Goal: Entertainment & Leisure: Consume media (video, audio)

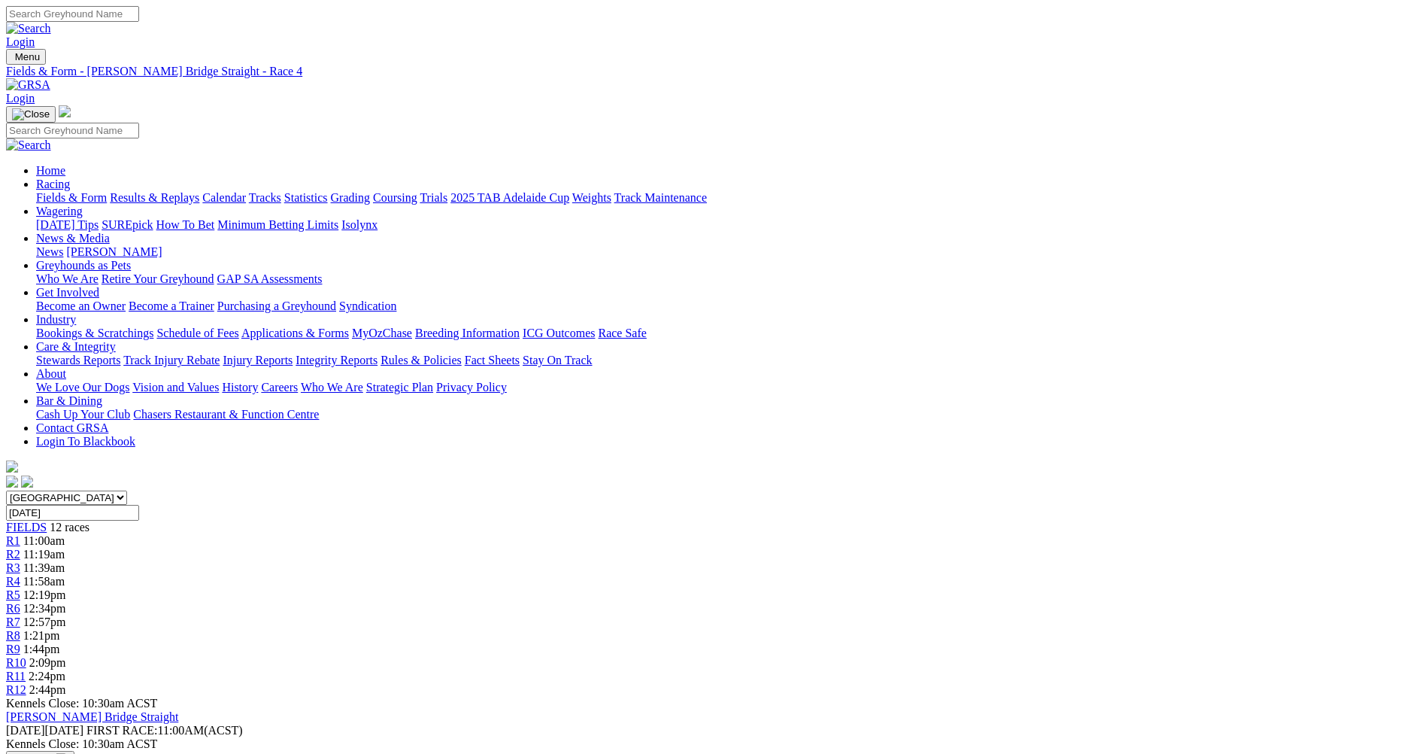
click at [20, 588] on span "R5" at bounding box center [13, 594] width 14 height 13
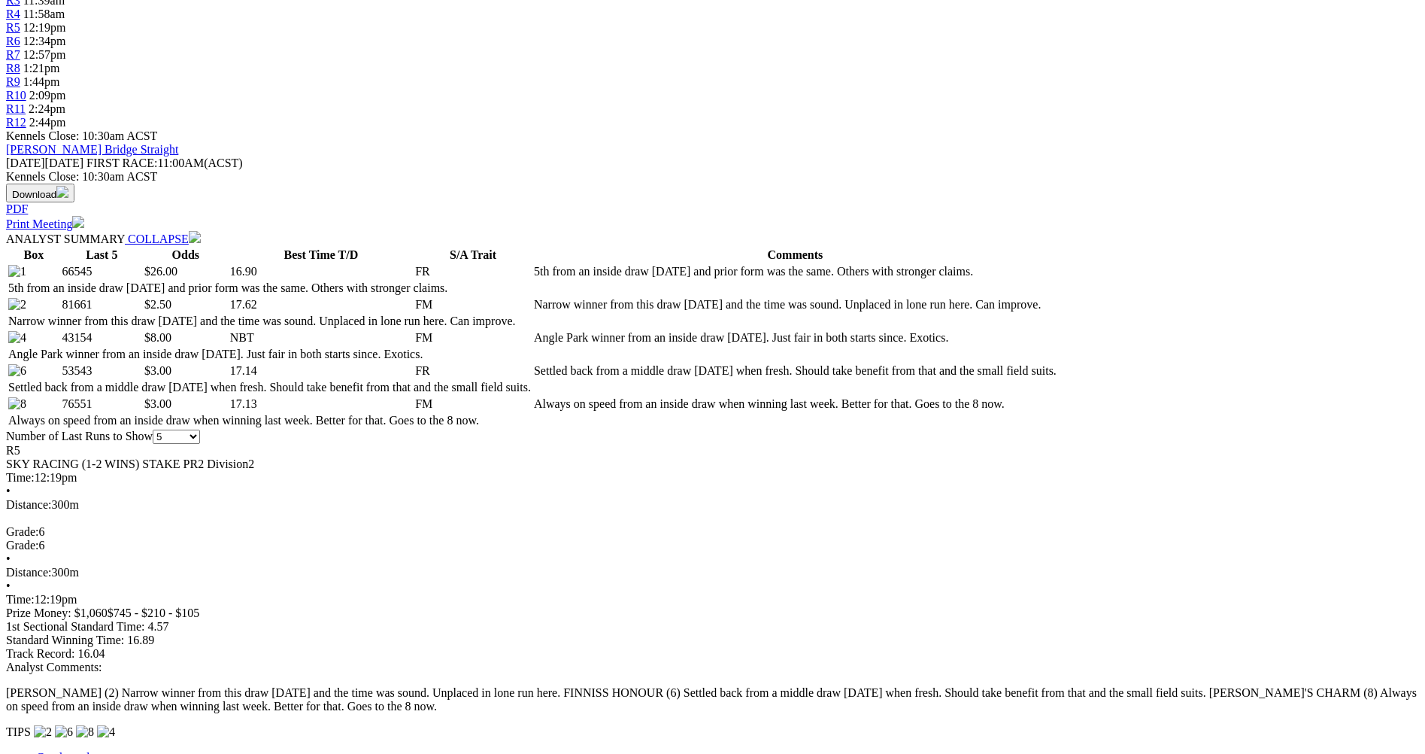
scroll to position [602, 0]
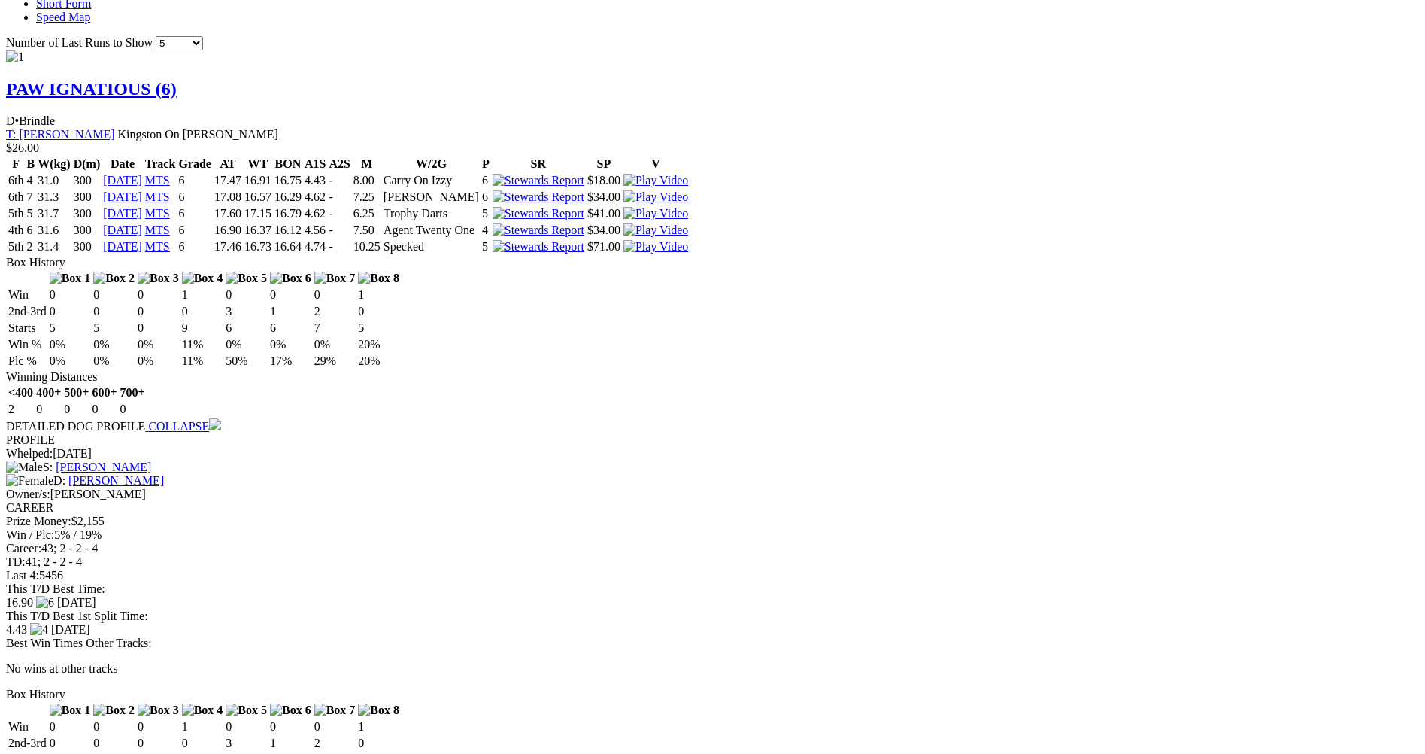
scroll to position [1354, 0]
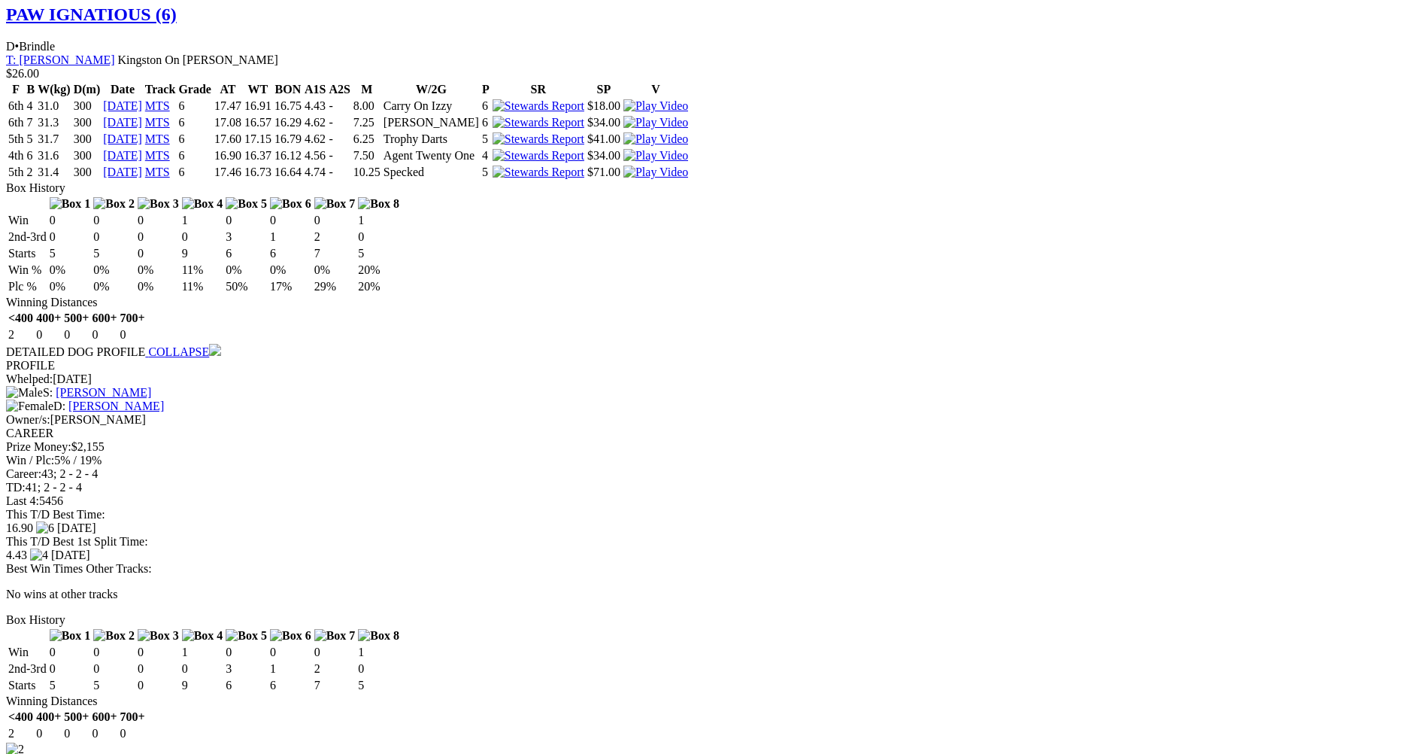
scroll to position [1580, 0]
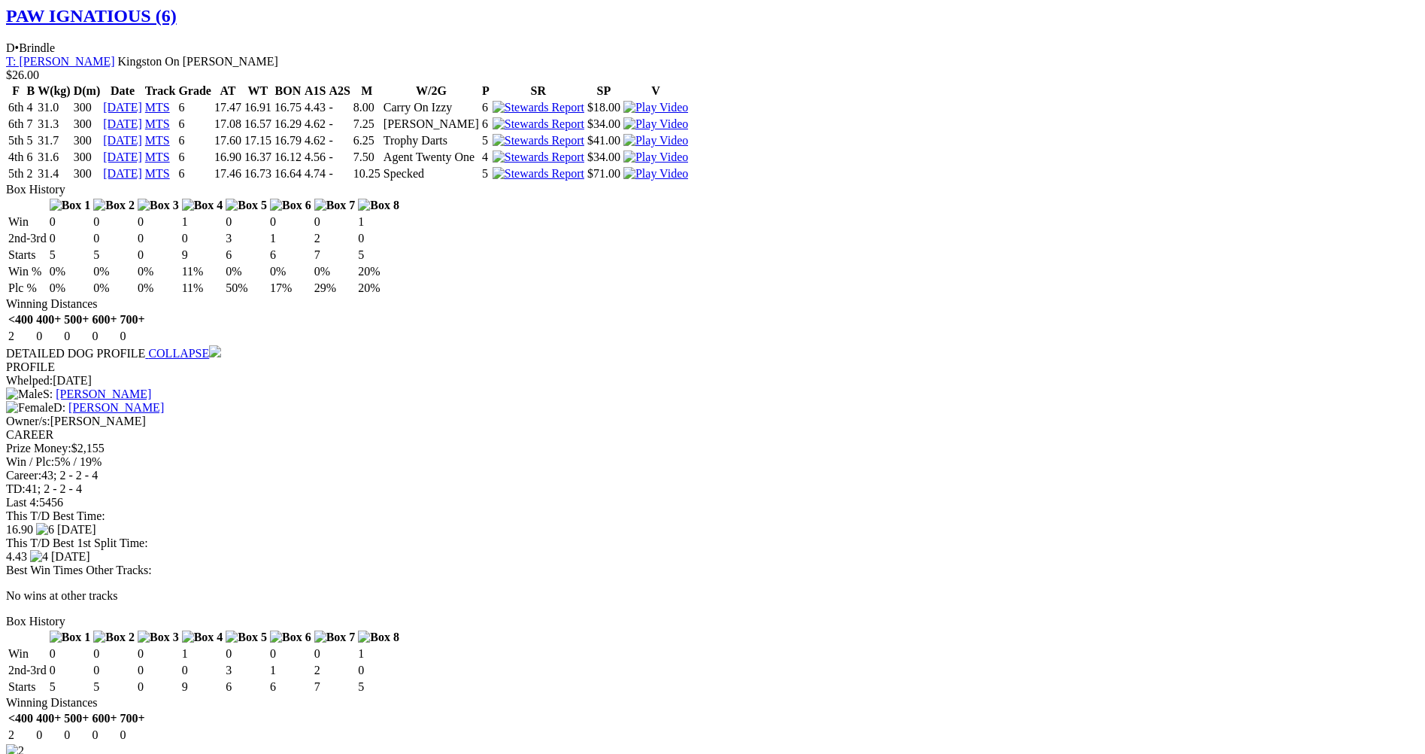
scroll to position [1429, 0]
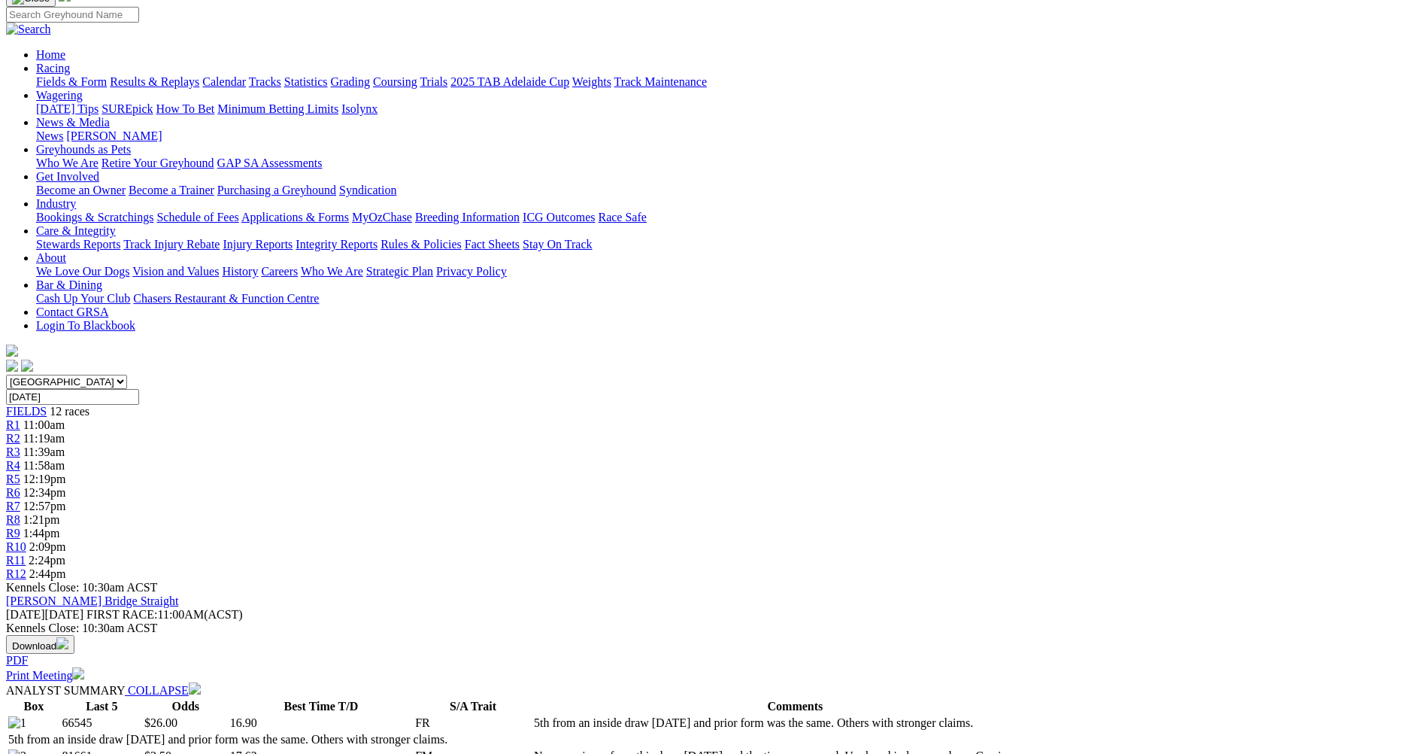
scroll to position [75, 0]
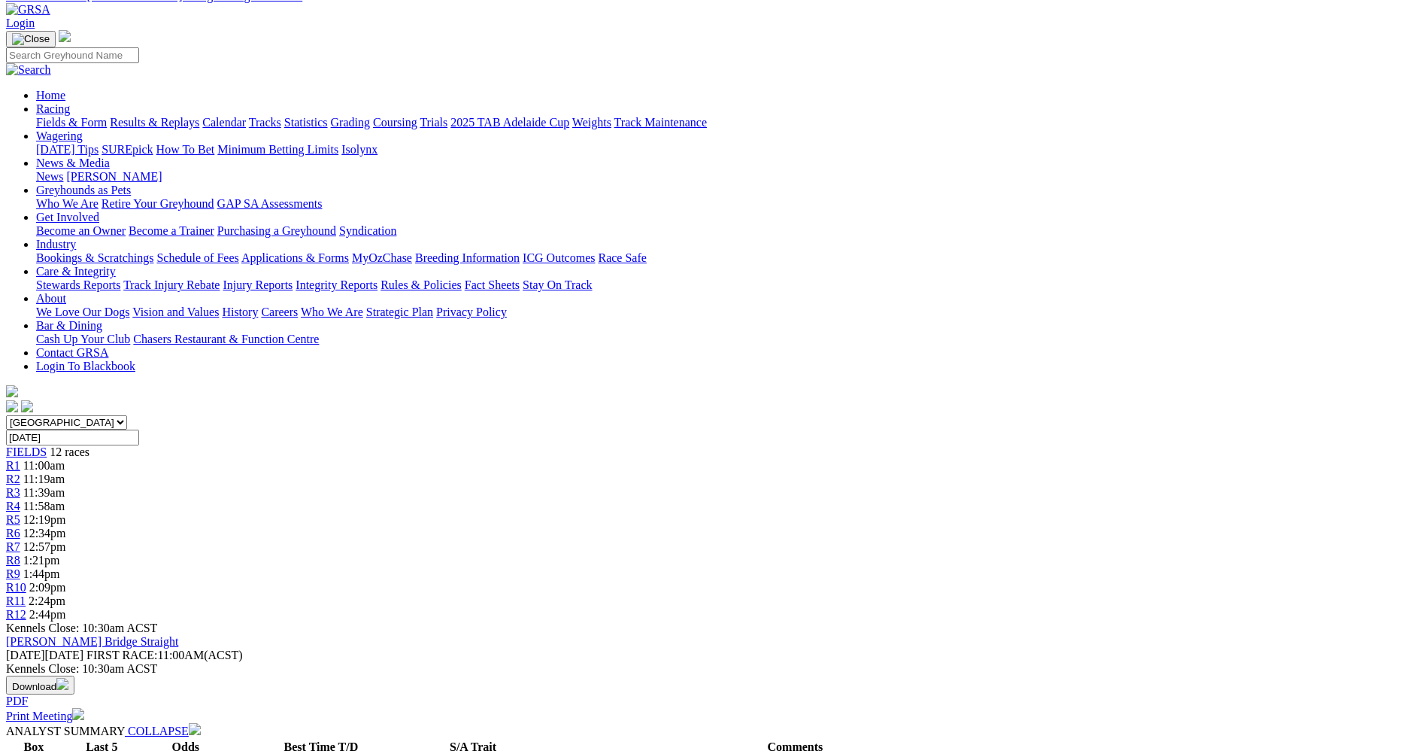
click at [66, 527] on span "12:34pm" at bounding box center [44, 533] width 43 height 13
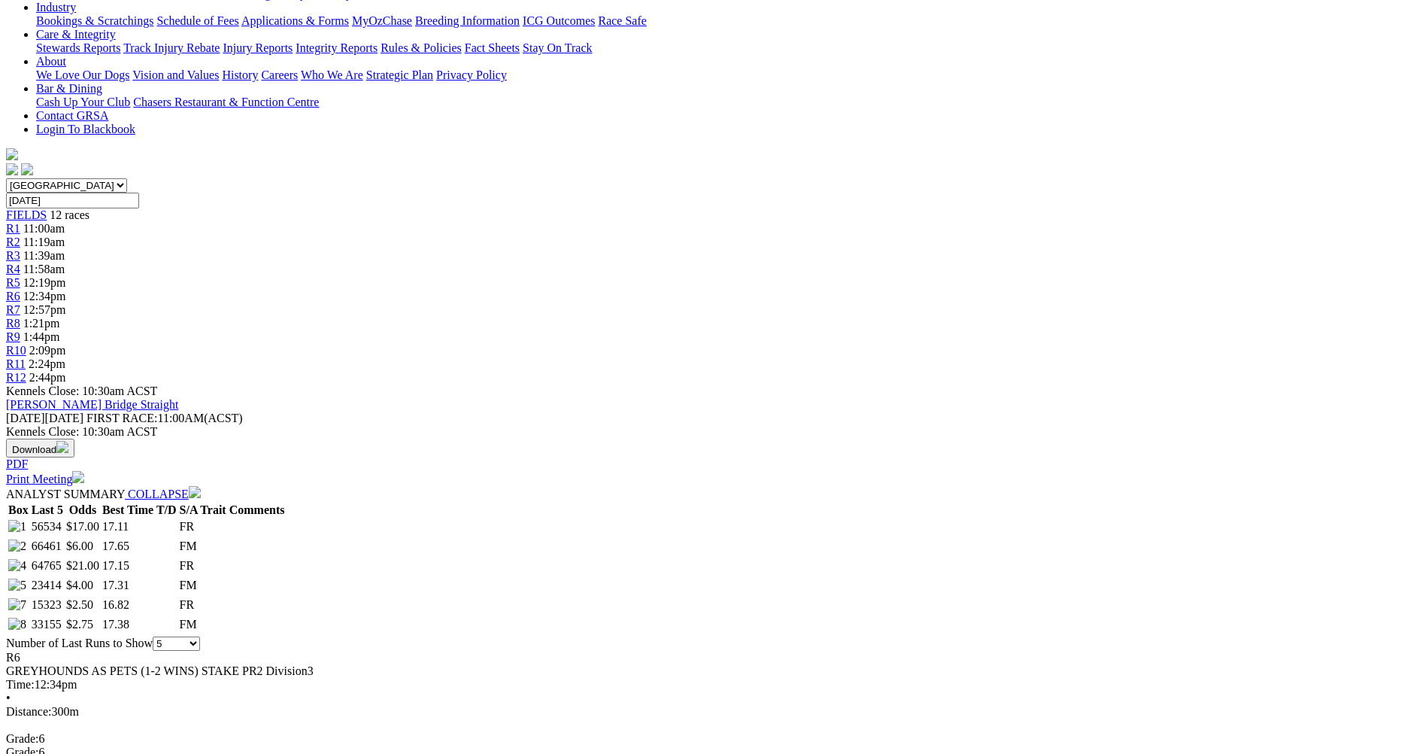
scroll to position [451, 0]
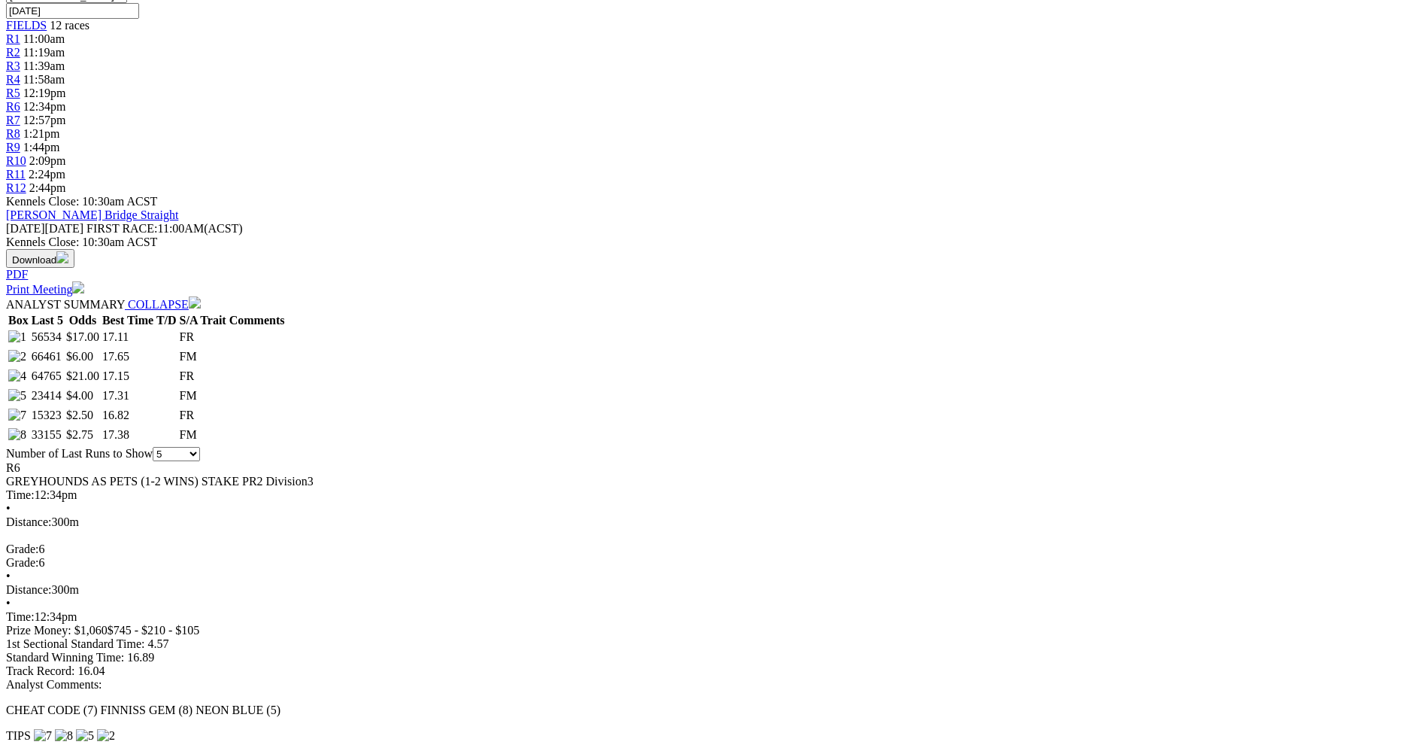
scroll to position [602, 0]
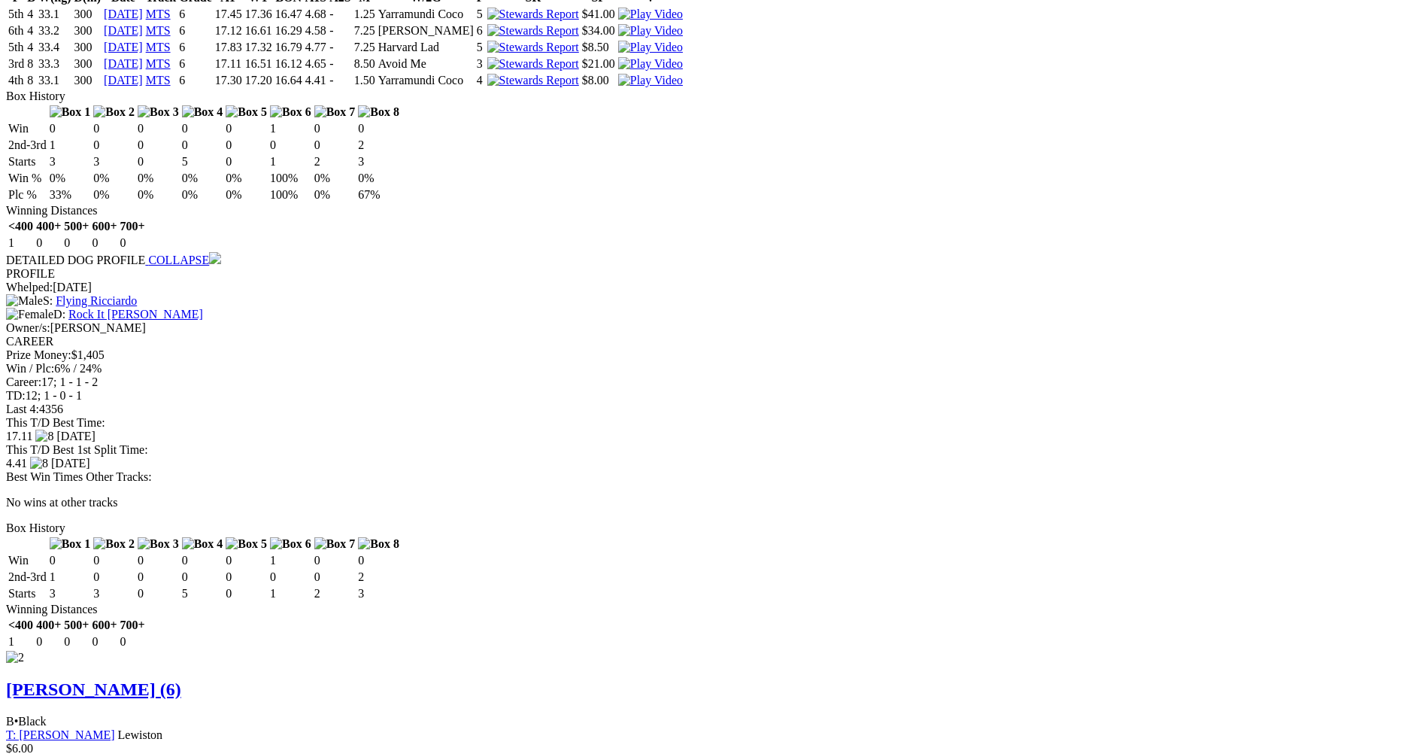
scroll to position [1504, 0]
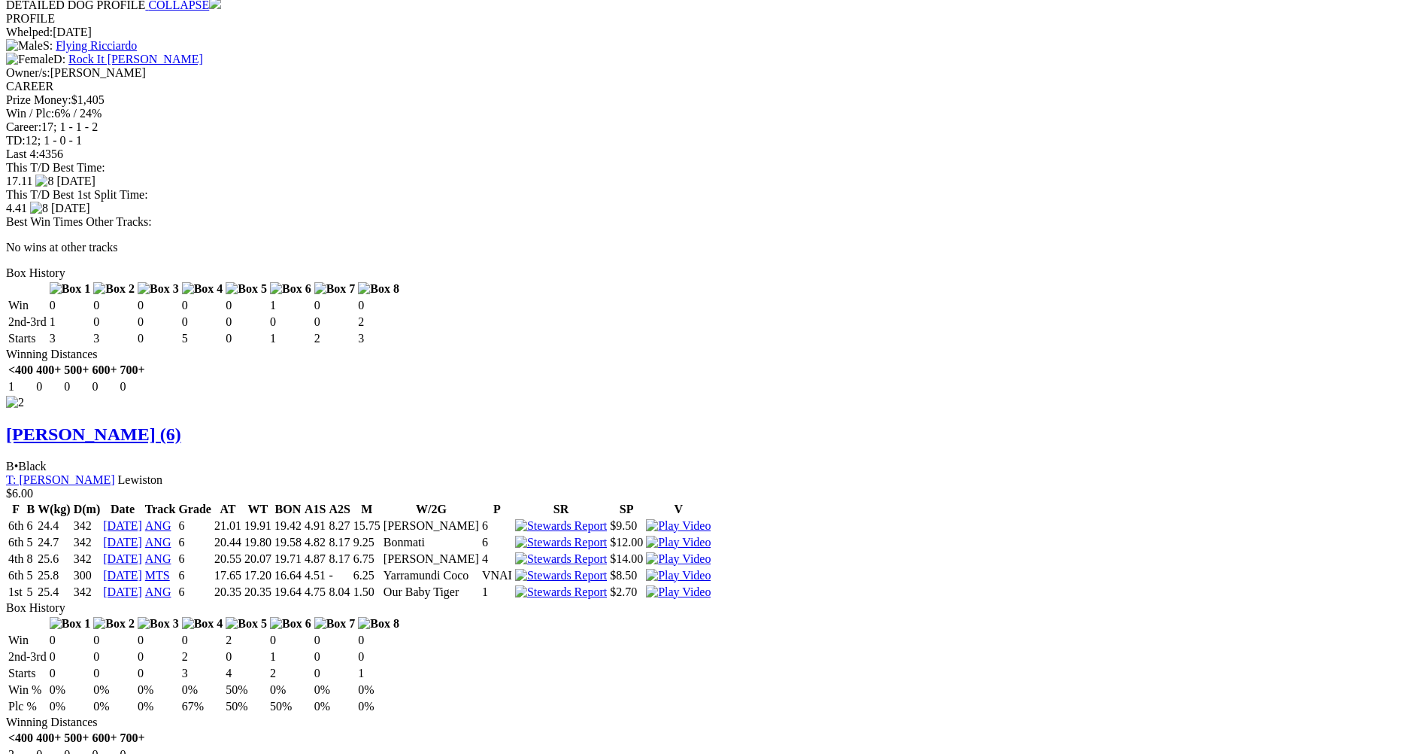
scroll to position [1730, 0]
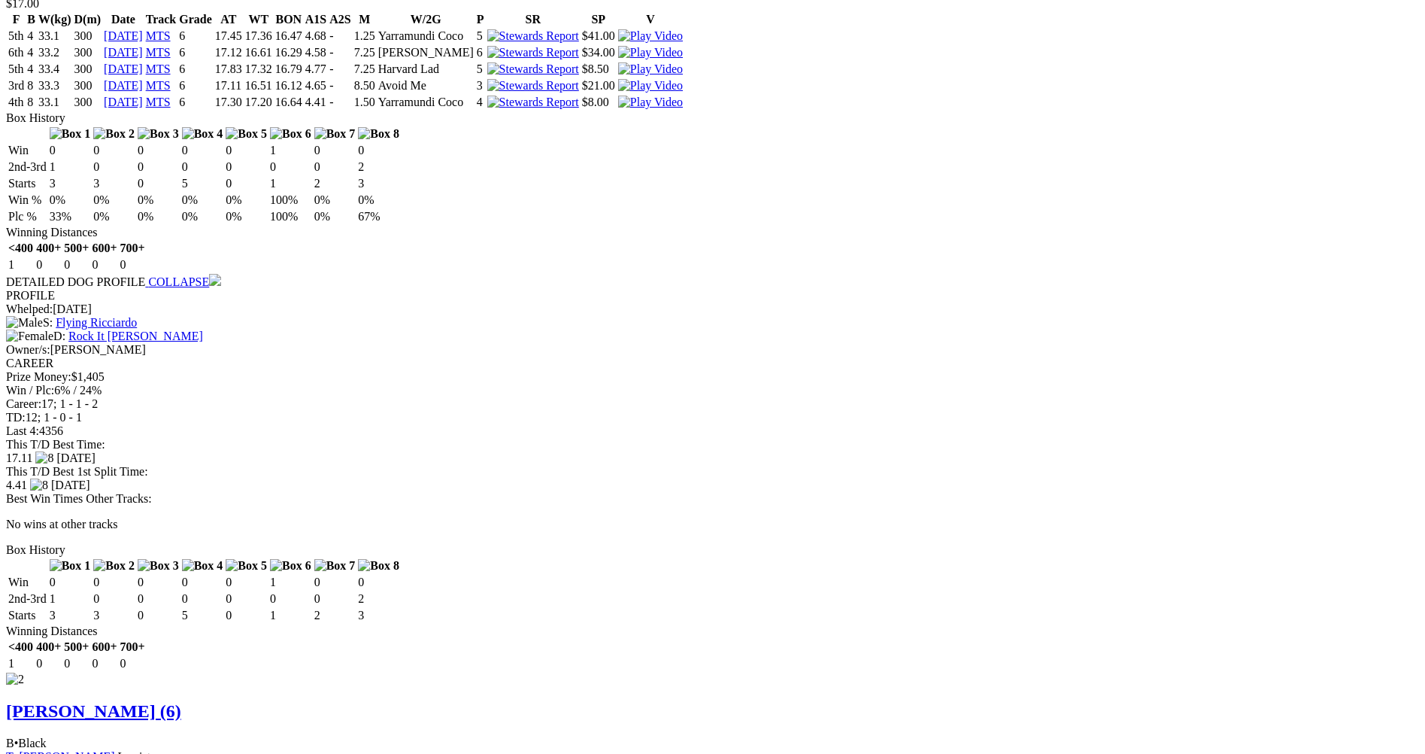
scroll to position [1429, 0]
